Goal: Transaction & Acquisition: Obtain resource

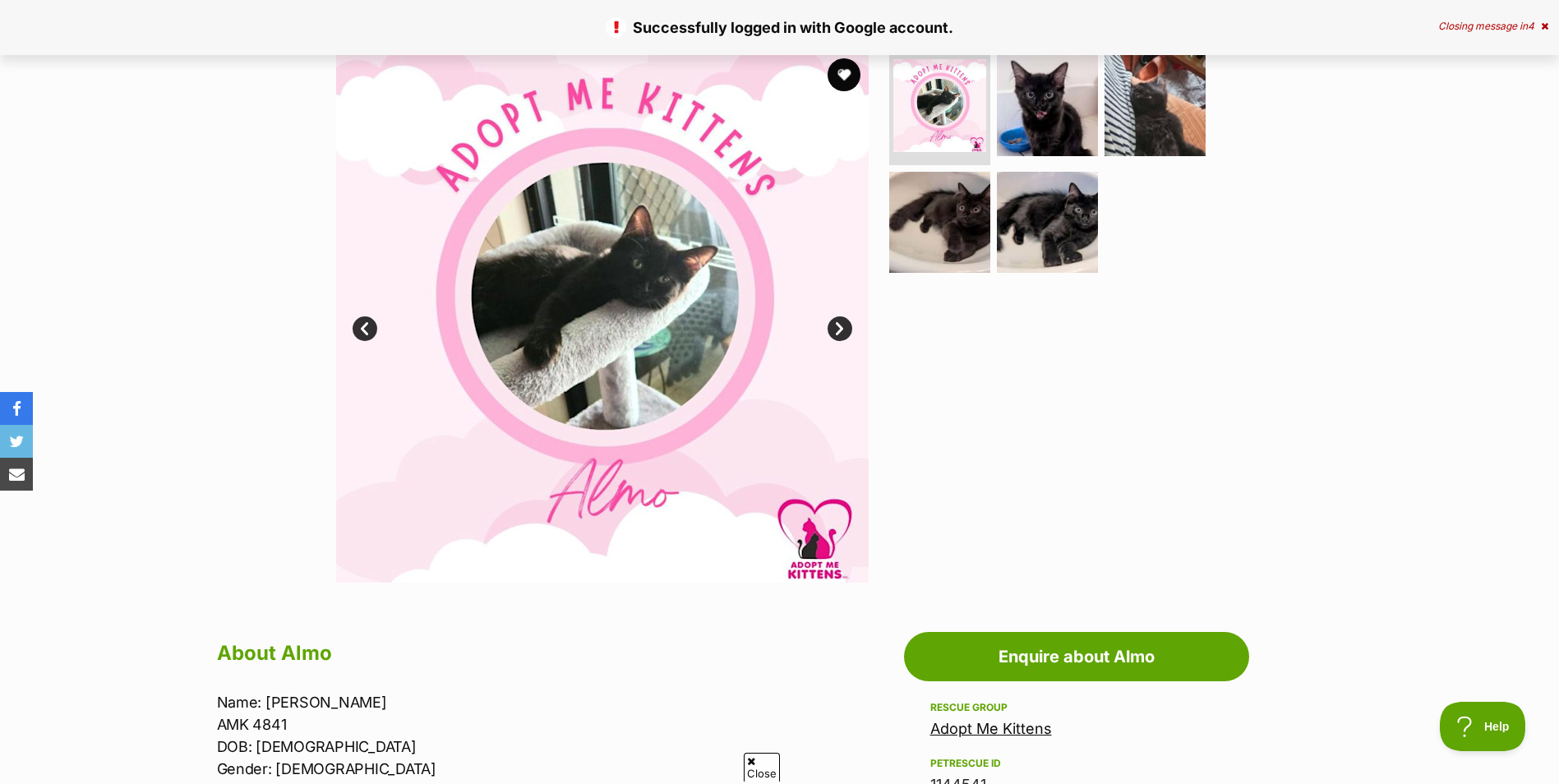
scroll to position [329, 0]
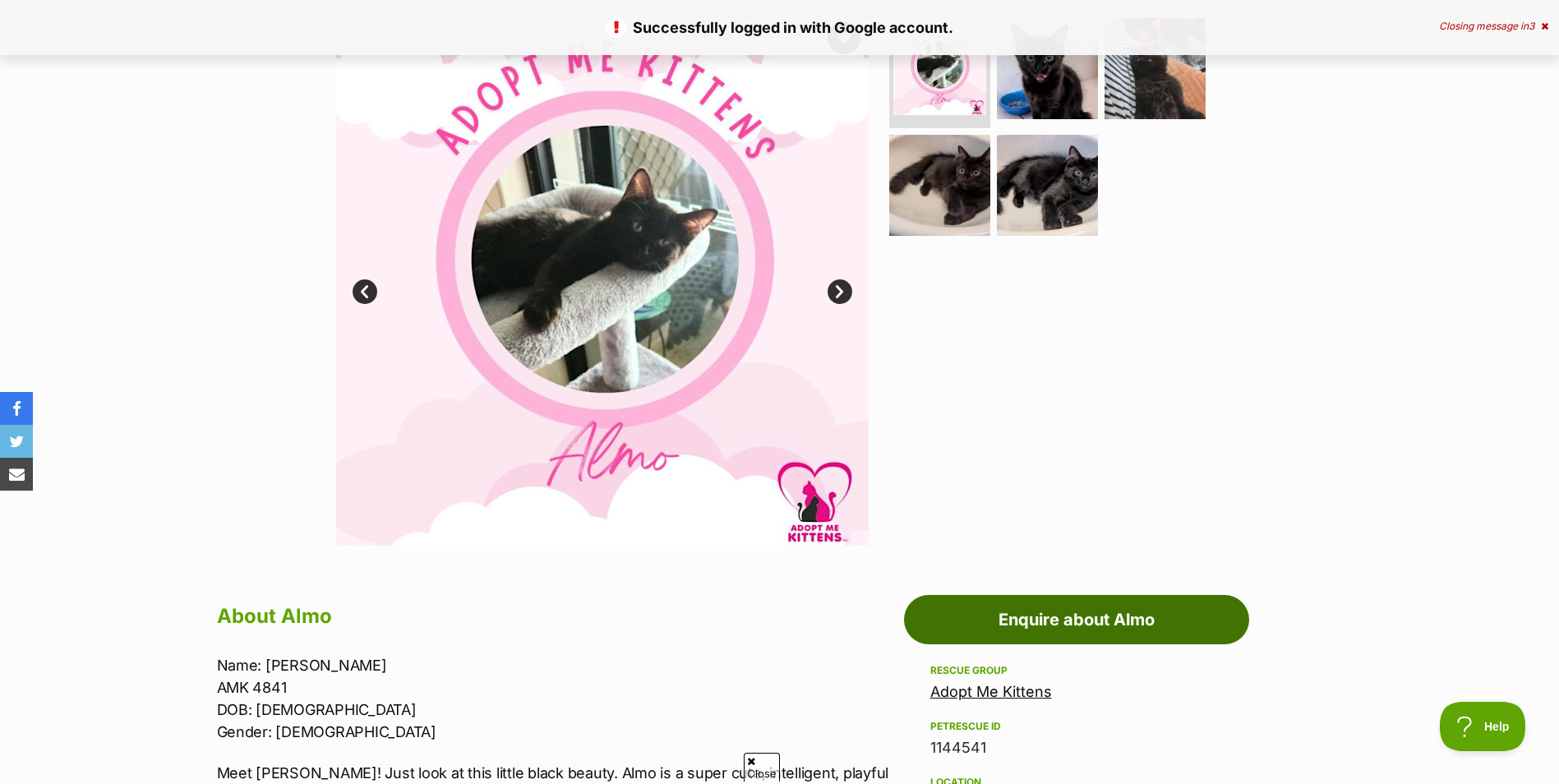
click at [1062, 610] on link "Enquire about Almo" at bounding box center [1076, 619] width 345 height 50
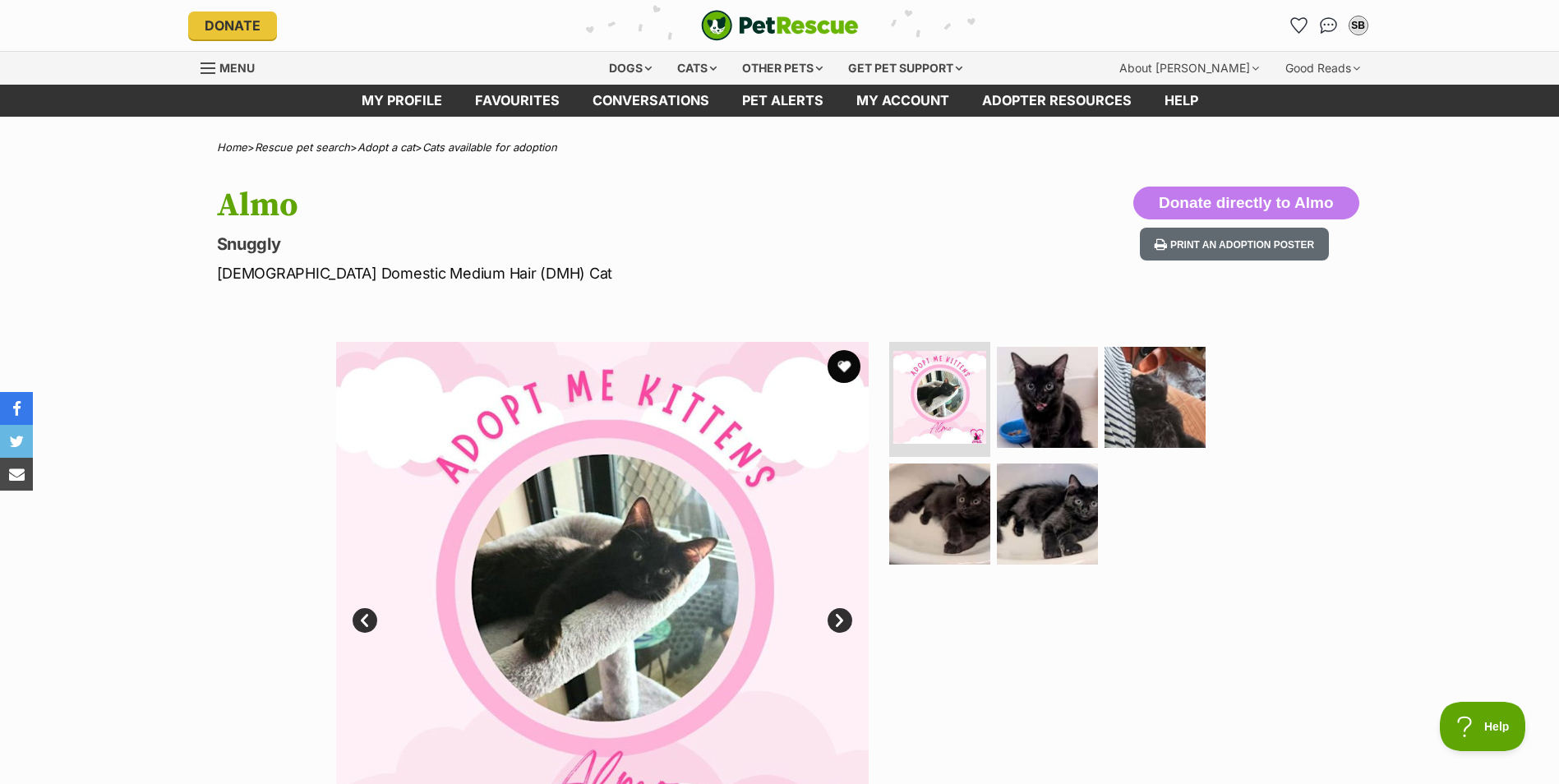
scroll to position [0, 0]
click at [846, 362] on button "favourite" at bounding box center [844, 366] width 36 height 36
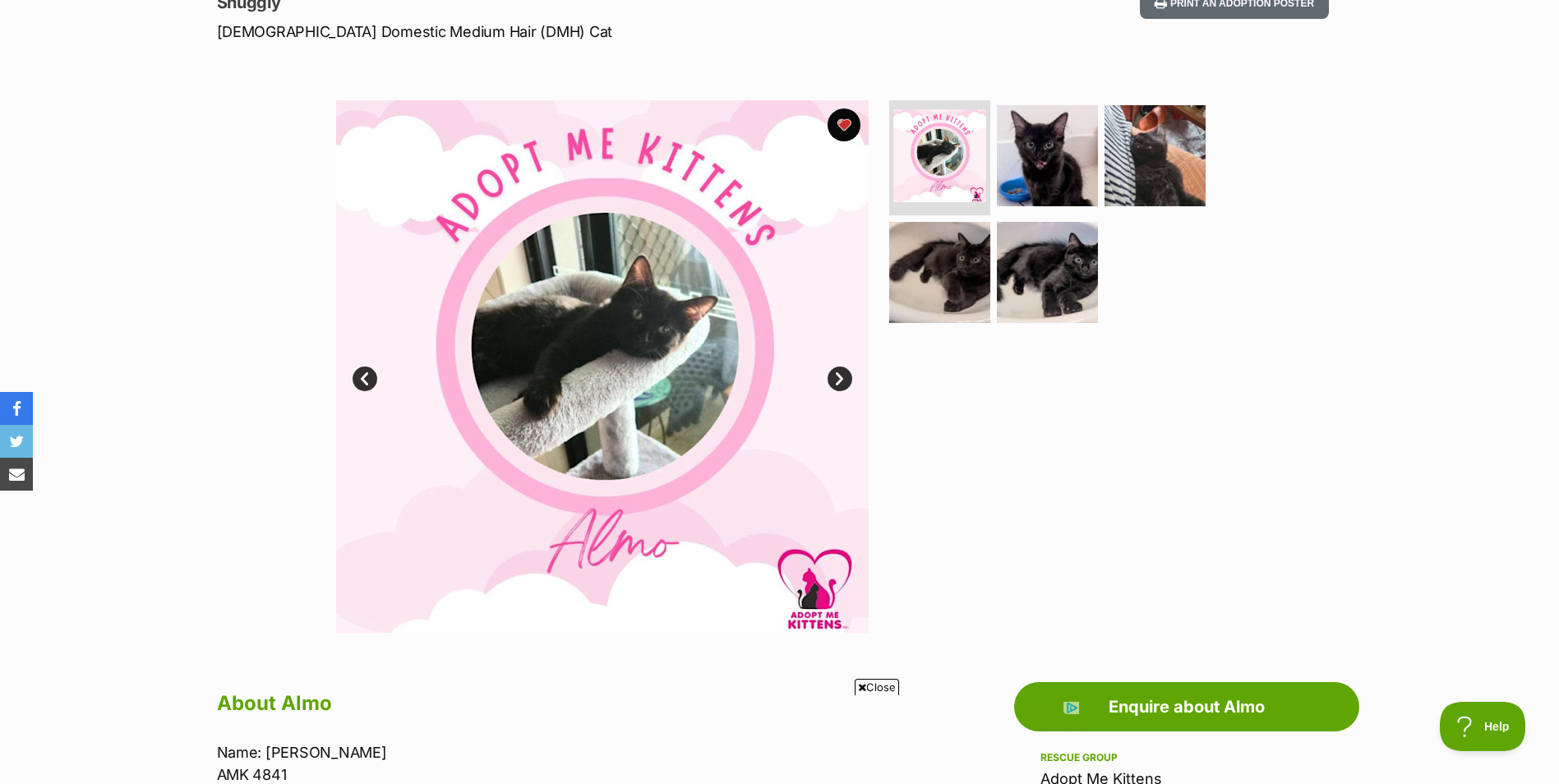
scroll to position [247, 0]
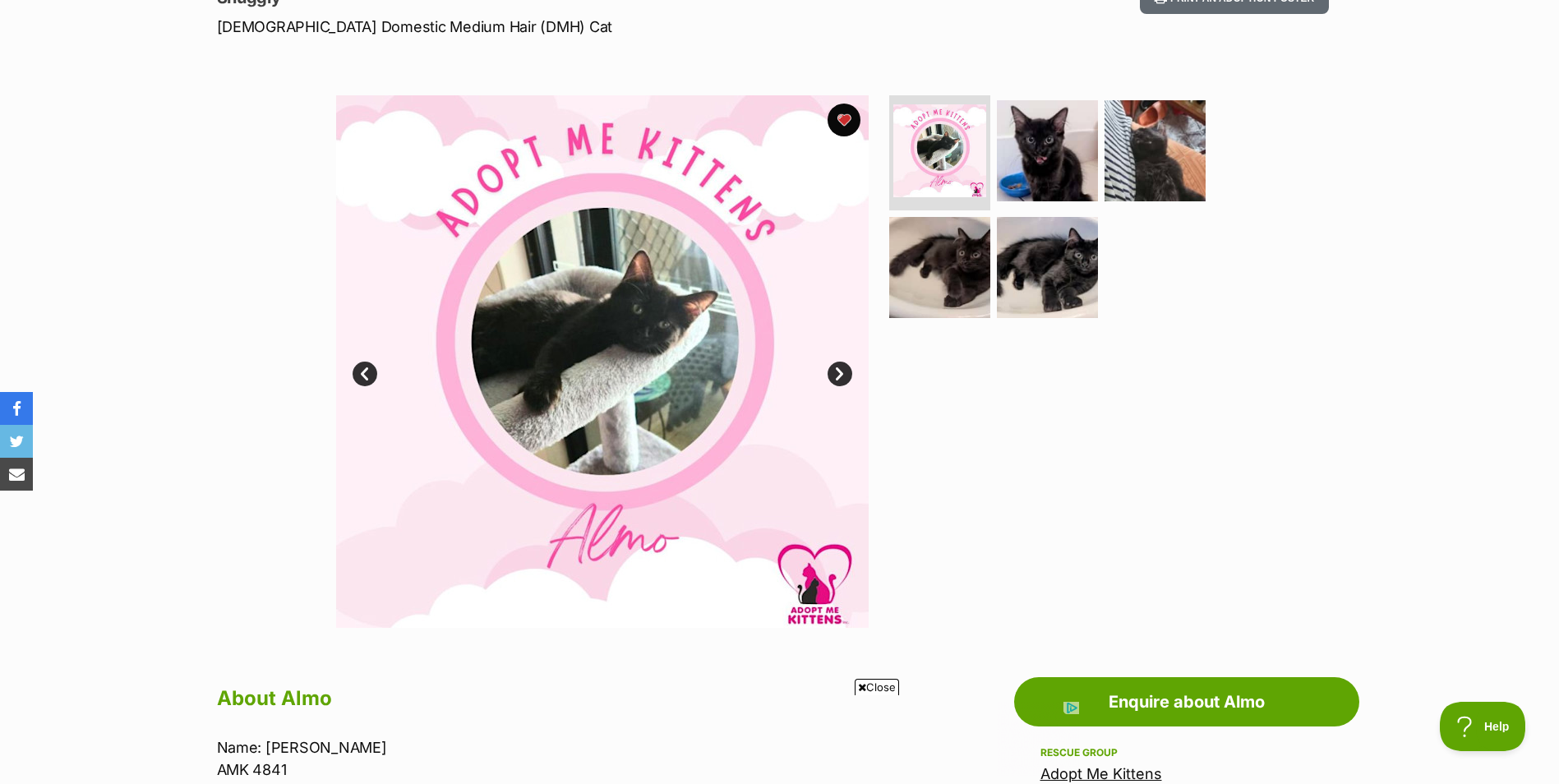
click at [838, 368] on link "Next" at bounding box center [840, 374] width 24 height 24
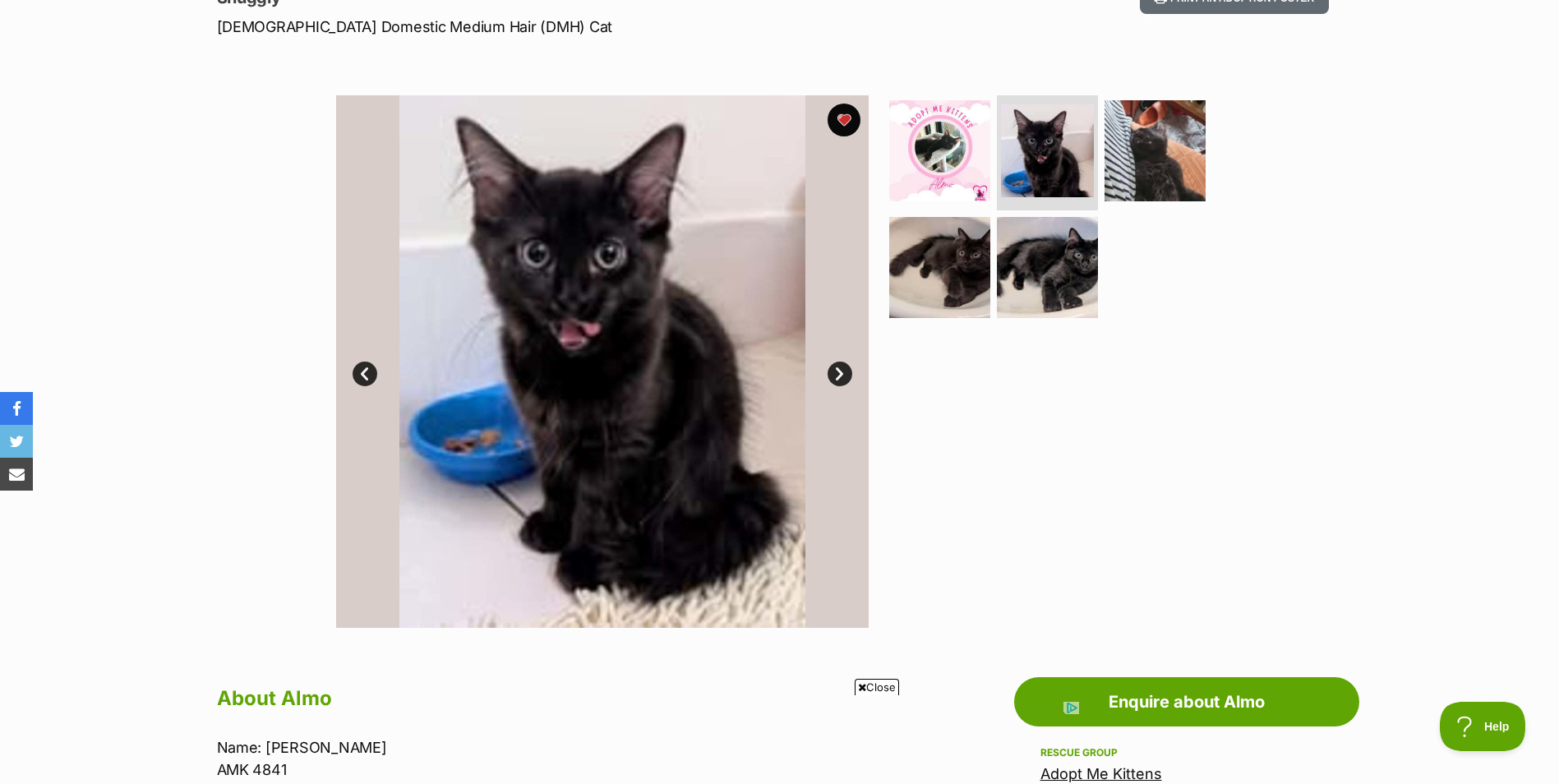
click at [838, 368] on link "Next" at bounding box center [840, 374] width 24 height 24
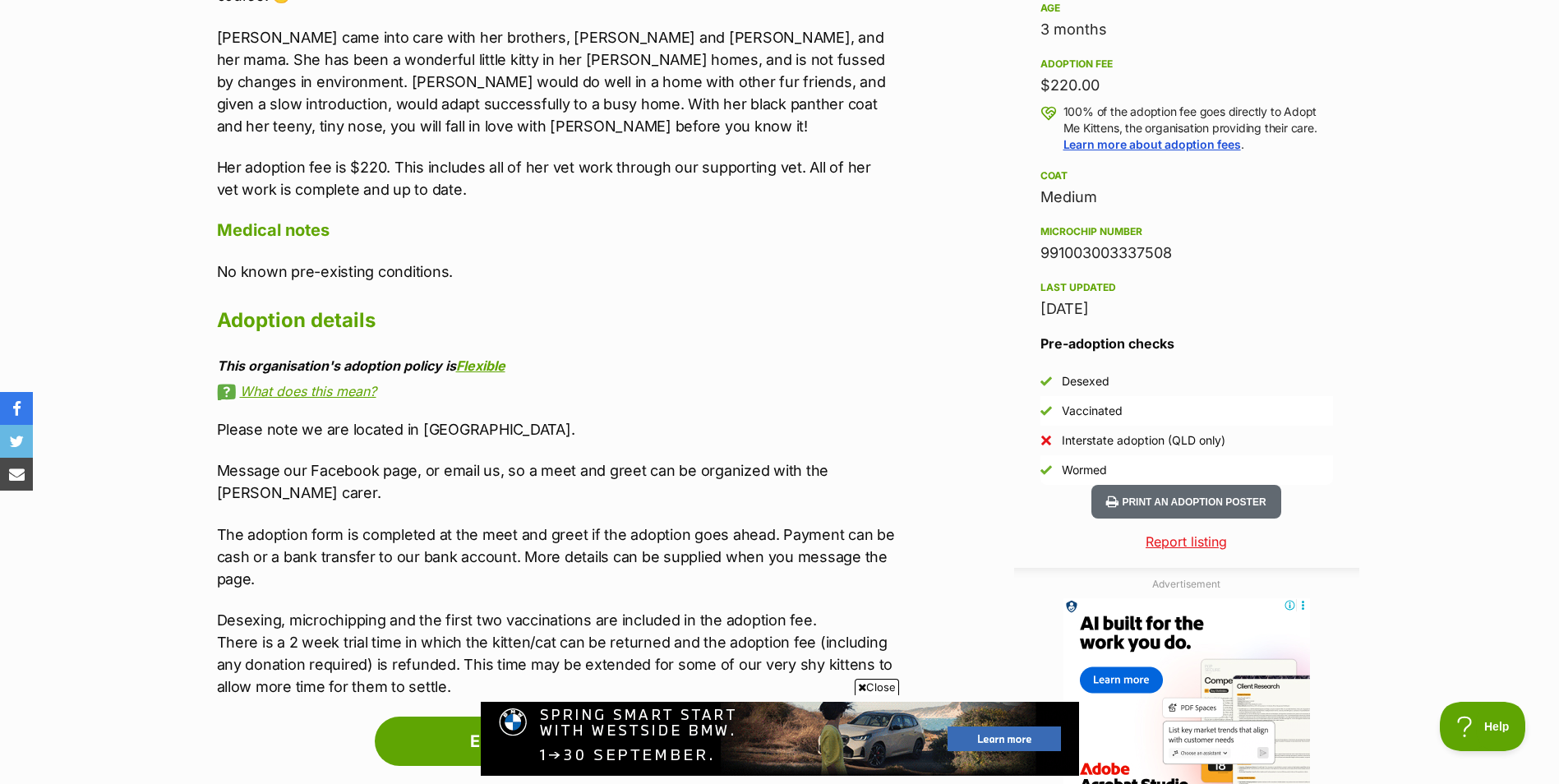
scroll to position [0, 0]
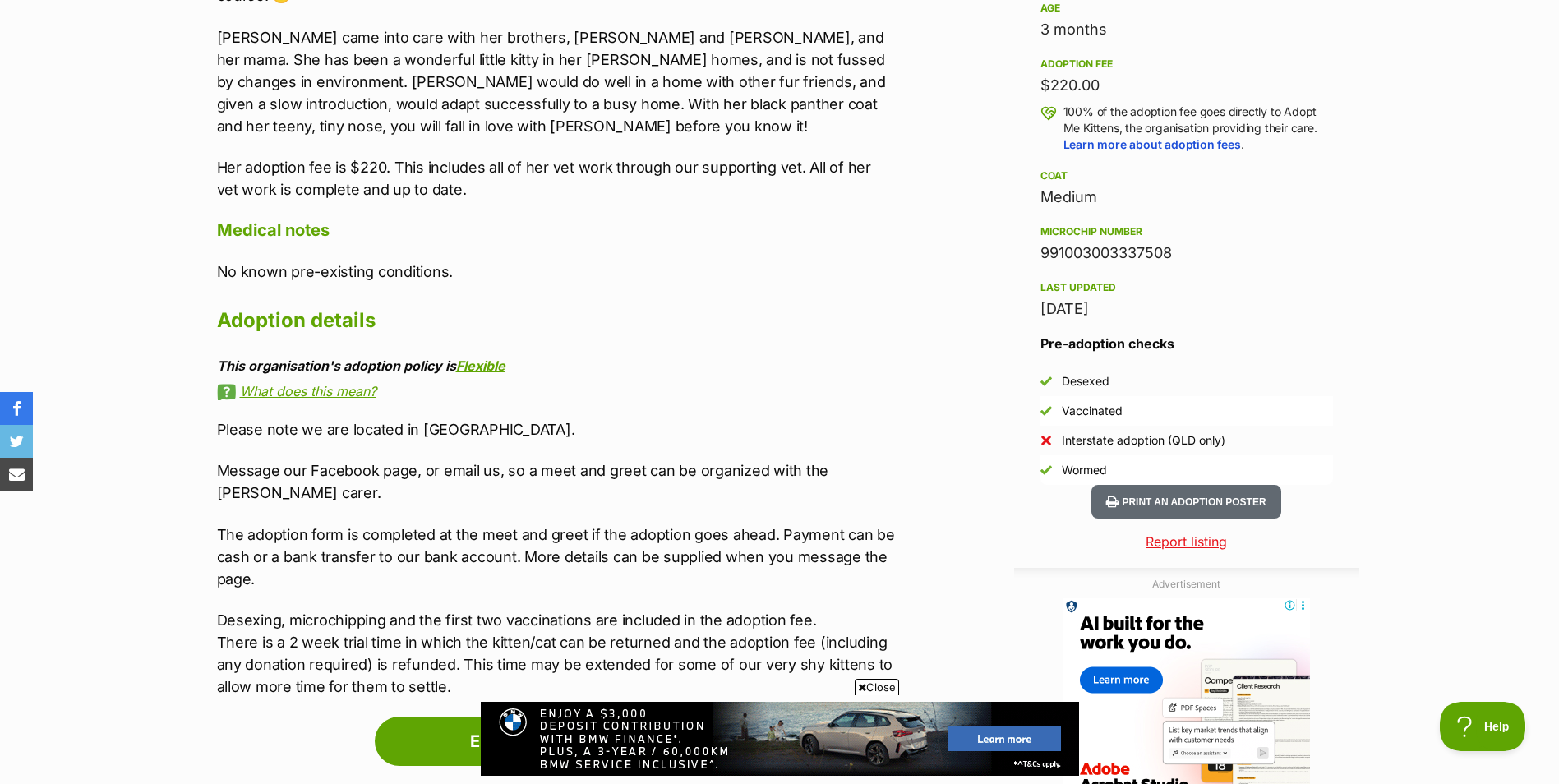
drag, startPoint x: 1121, startPoint y: 245, endPoint x: 1026, endPoint y: 246, distance: 95.0
click at [1026, 246] on aside "Rescue group Adopt Me Kittens PetRescue ID 1144541 Location Cairns, QLD Age 3 m…" at bounding box center [1186, 162] width 345 height 646
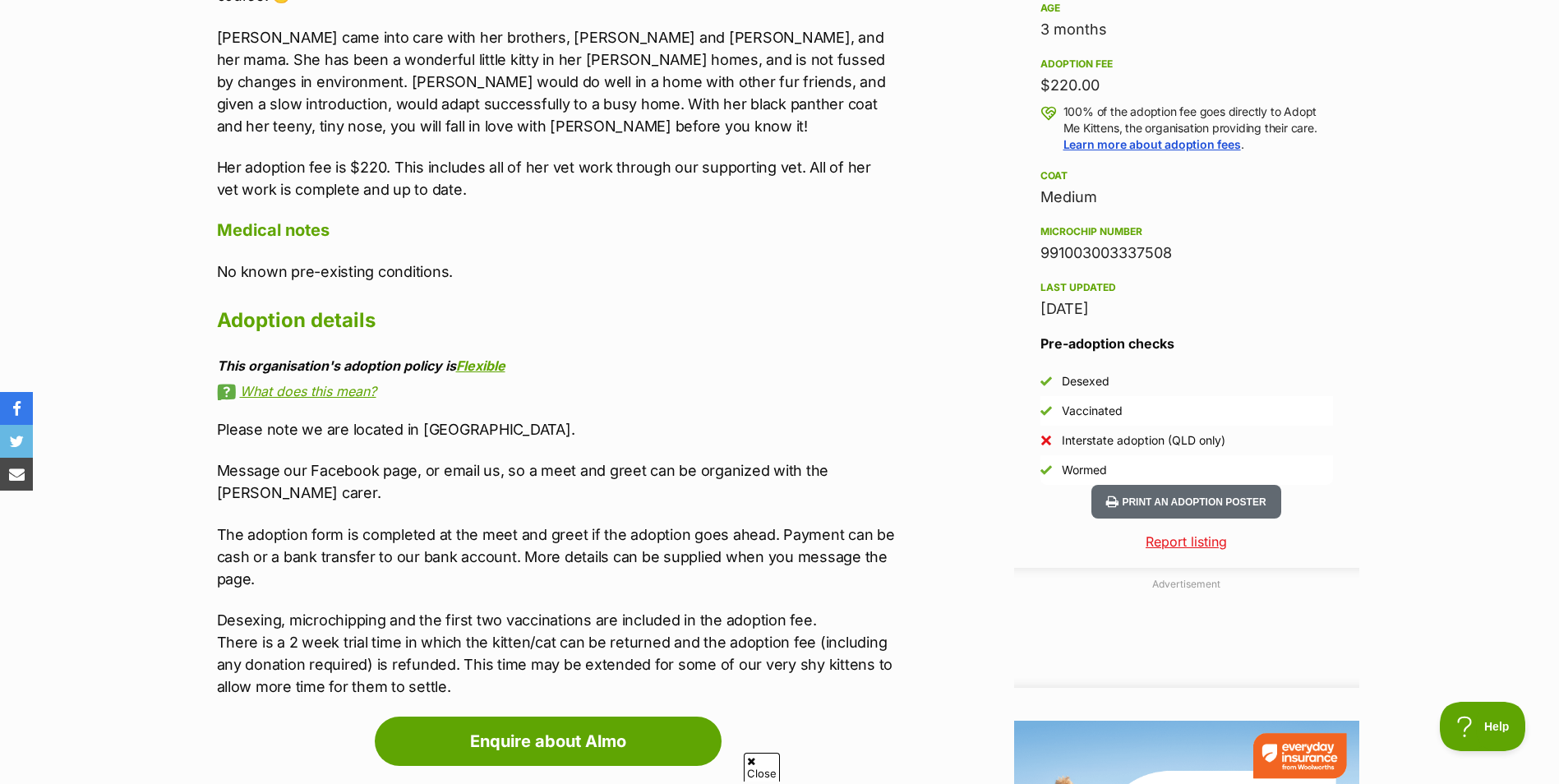
copy div "991003003337508"
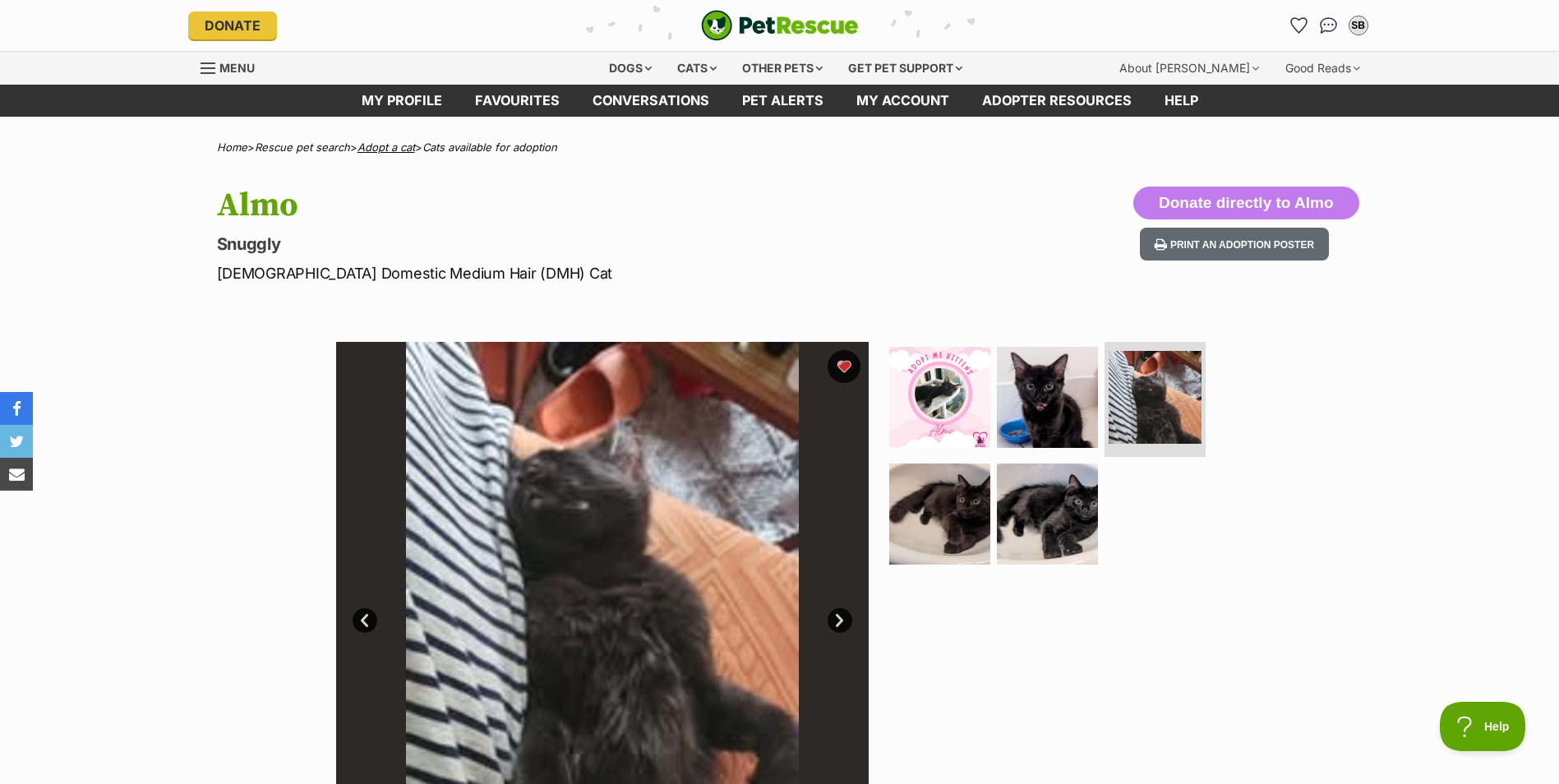
click at [389, 145] on link "Adopt a cat" at bounding box center [386, 147] width 58 height 13
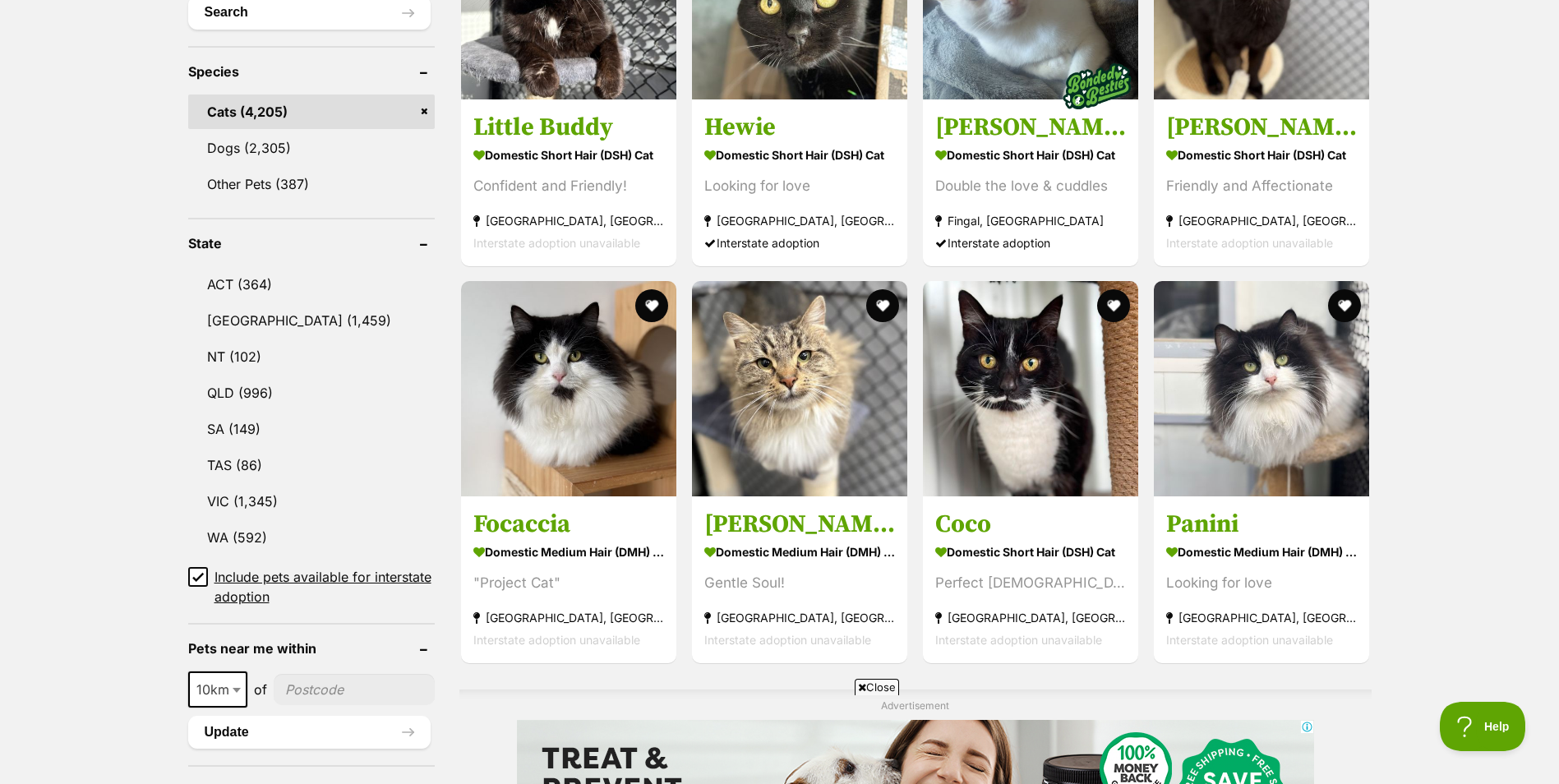
scroll to position [657, 0]
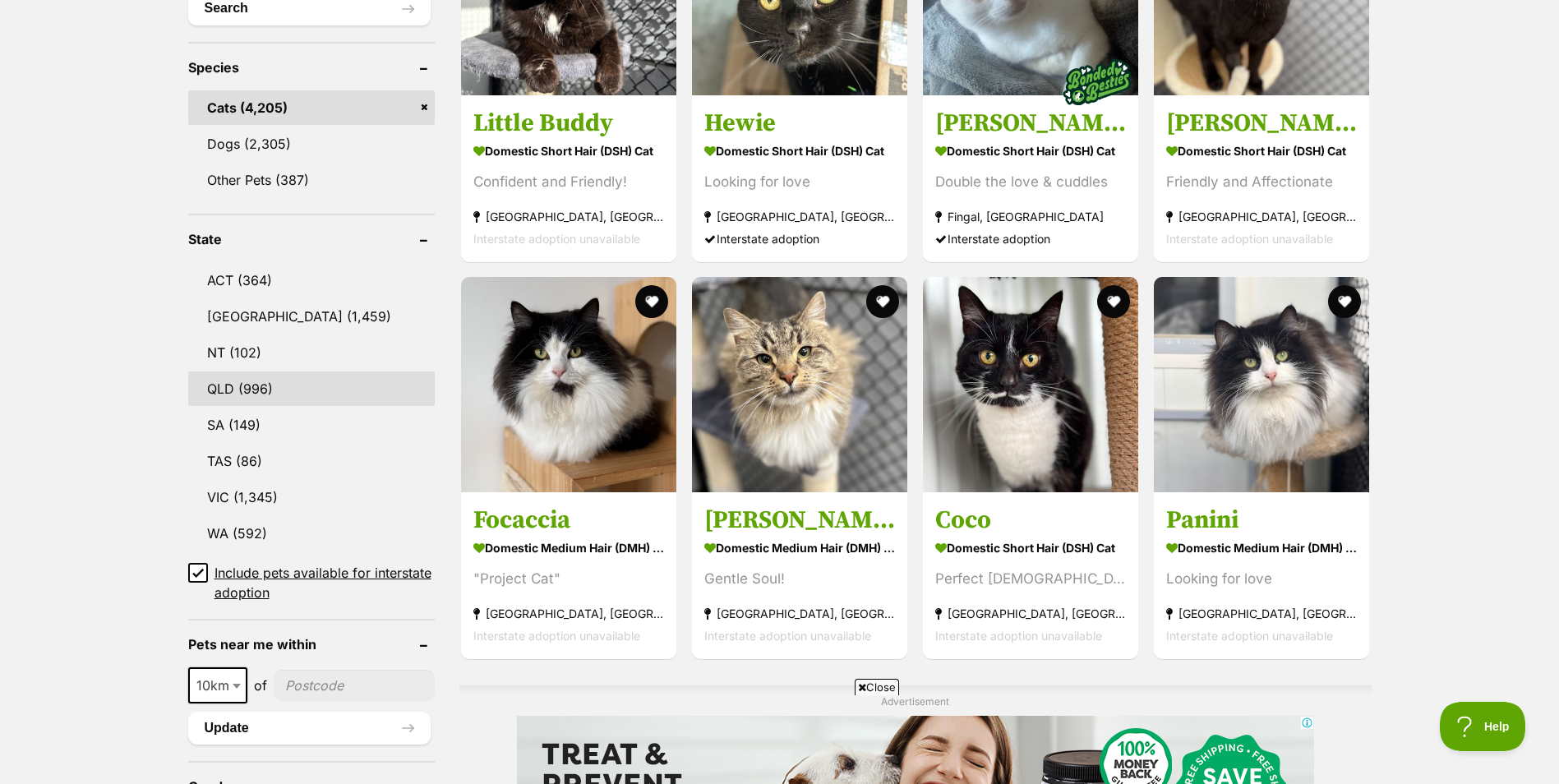
click at [206, 382] on link "QLD (996)" at bounding box center [311, 389] width 247 height 34
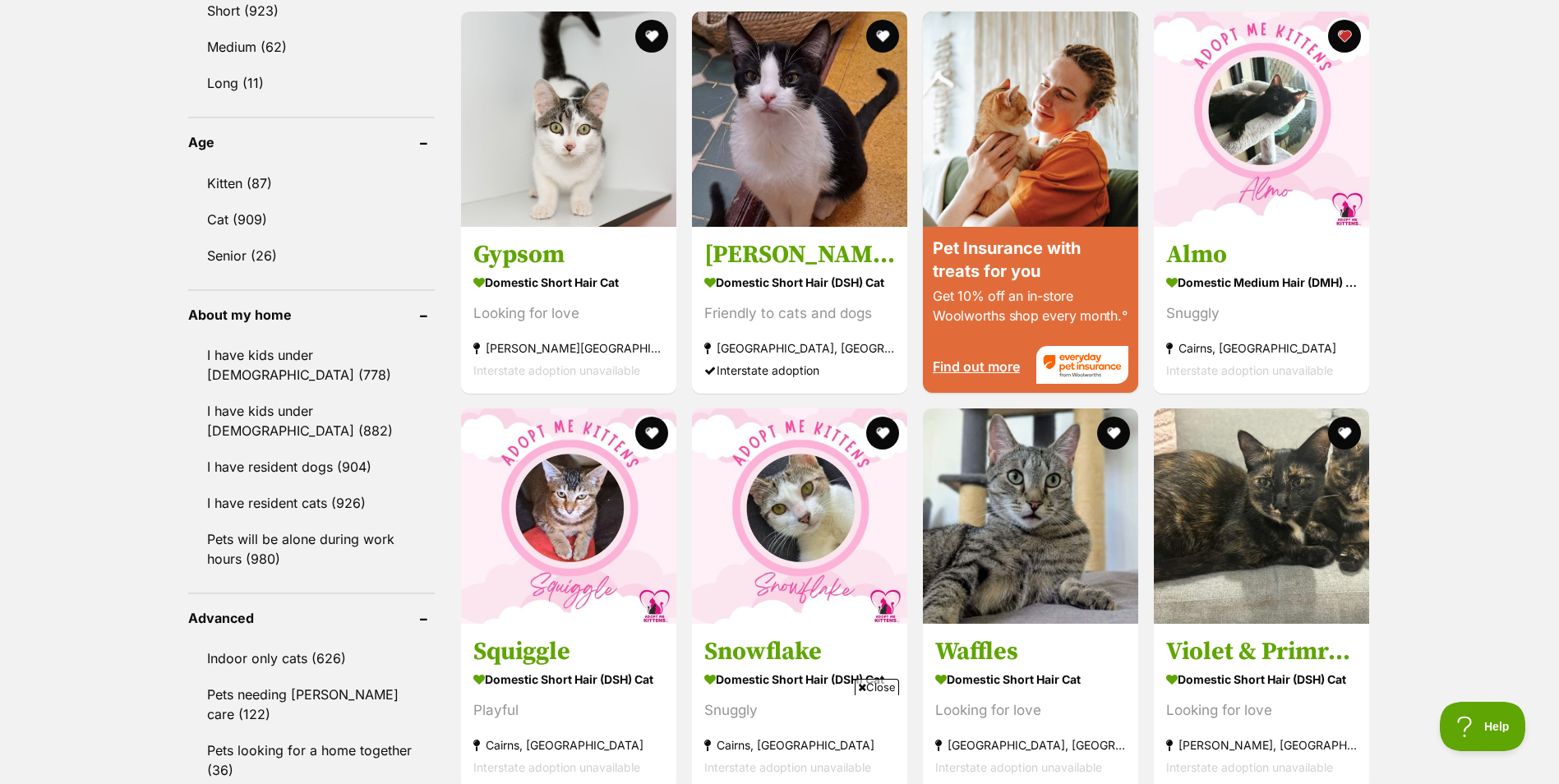
scroll to position [1233, 0]
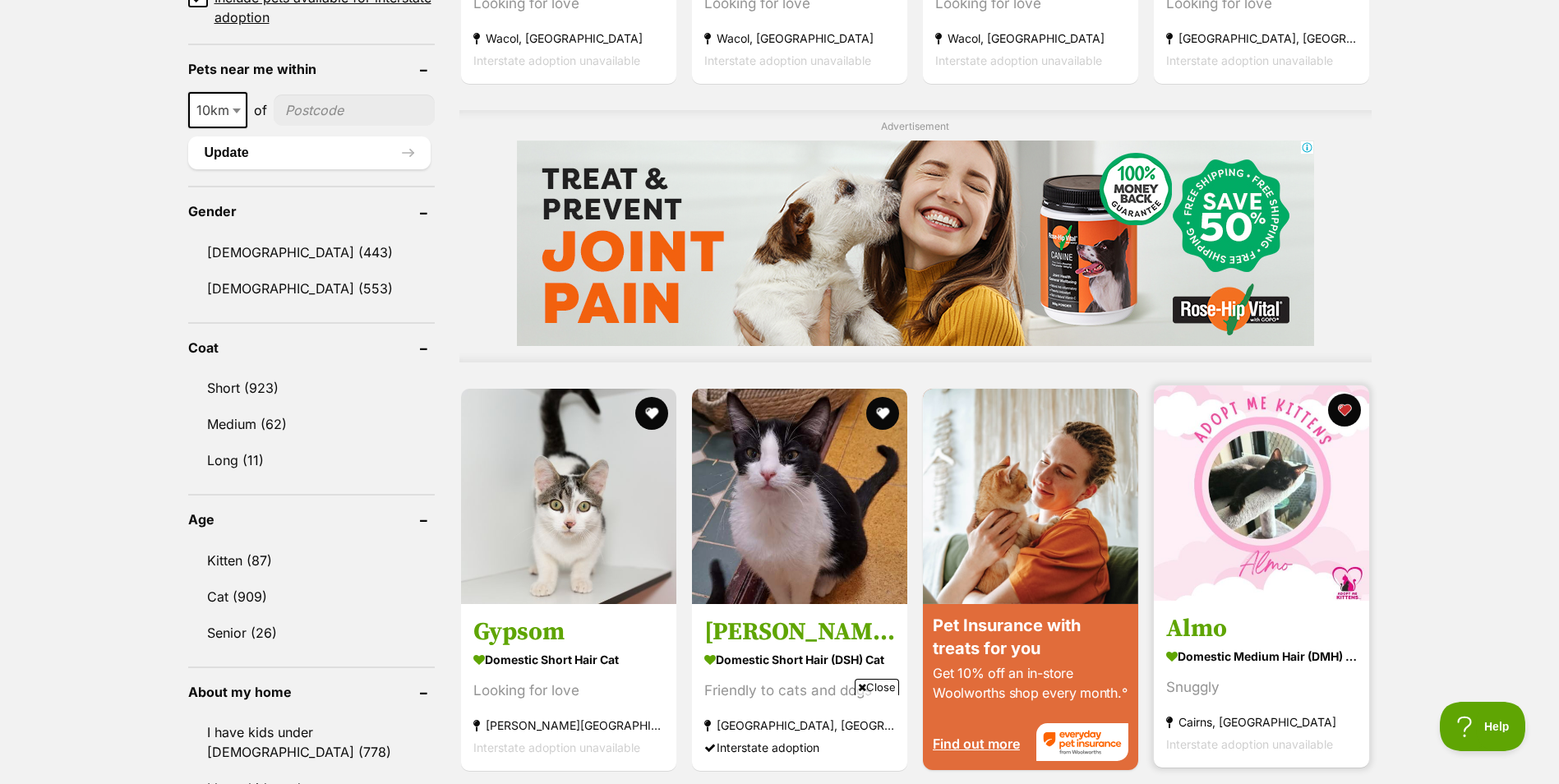
click at [1284, 510] on img at bounding box center [1262, 493] width 216 height 216
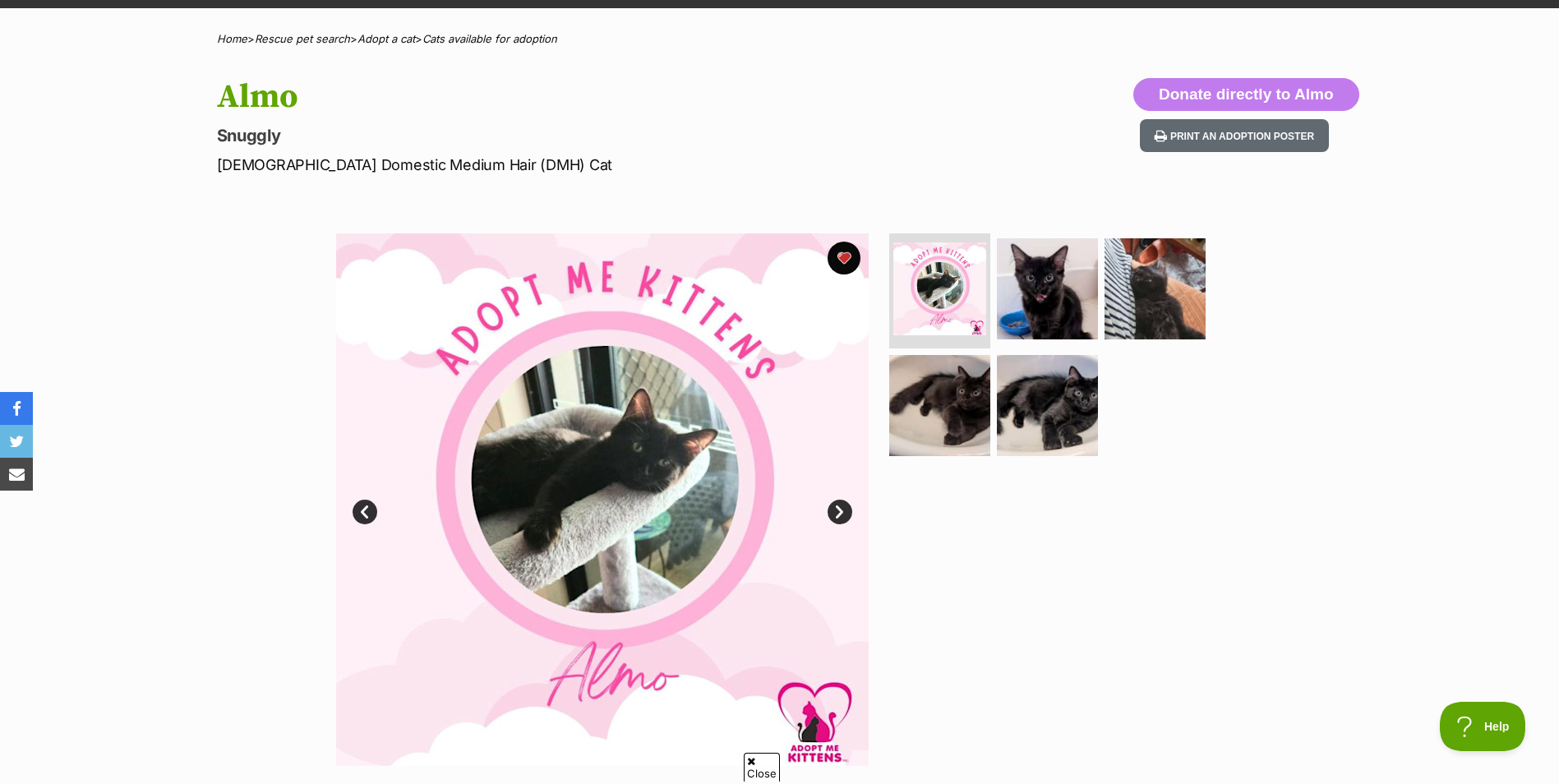
scroll to position [165, 0]
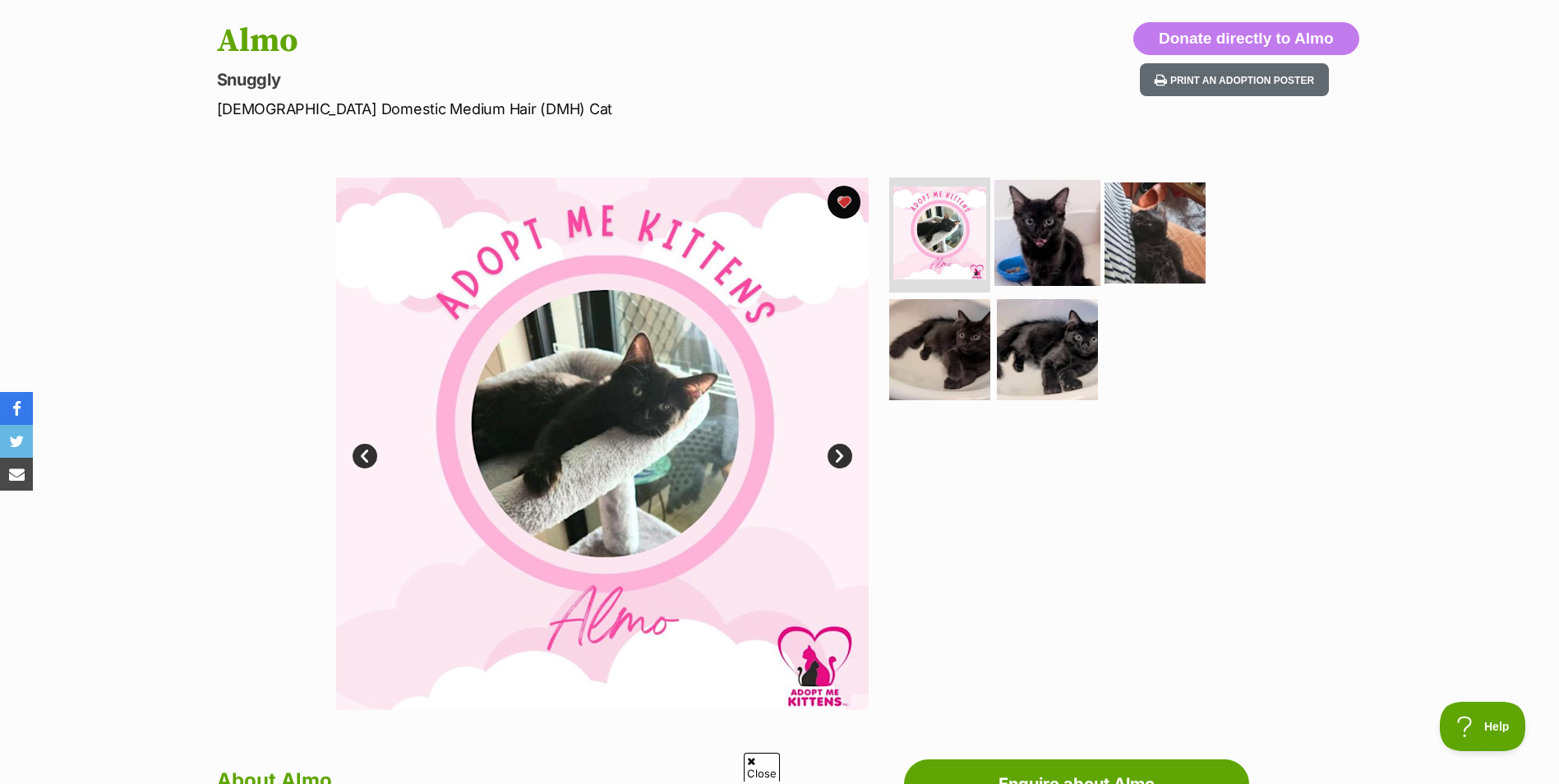
click at [1070, 261] on img at bounding box center [1048, 233] width 106 height 106
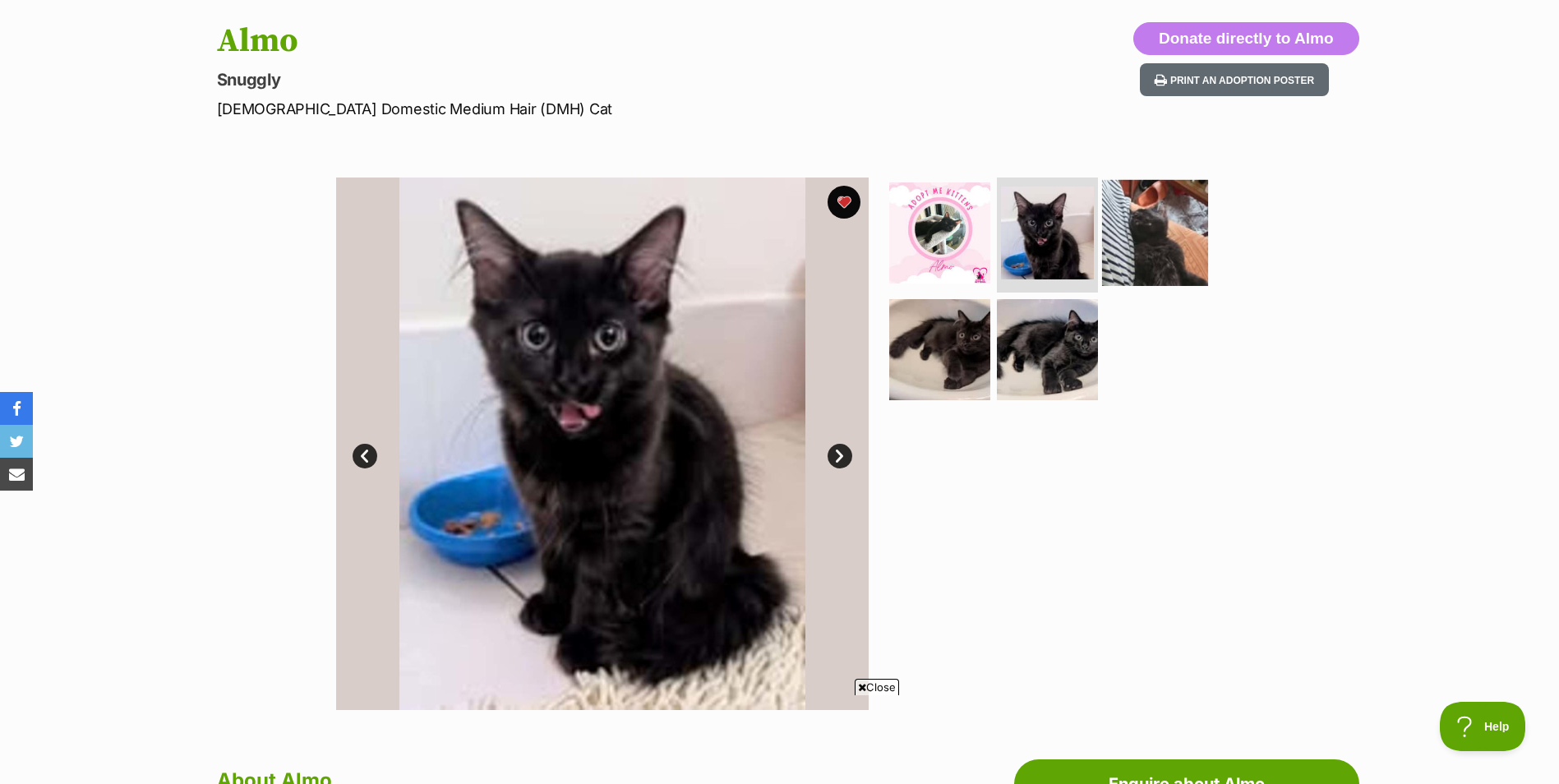
scroll to position [0, 0]
